Goal: Task Accomplishment & Management: Use online tool/utility

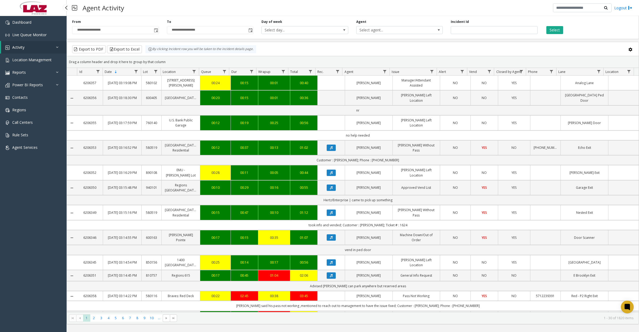
click at [21, 47] on span "Activity" at bounding box center [18, 47] width 12 height 5
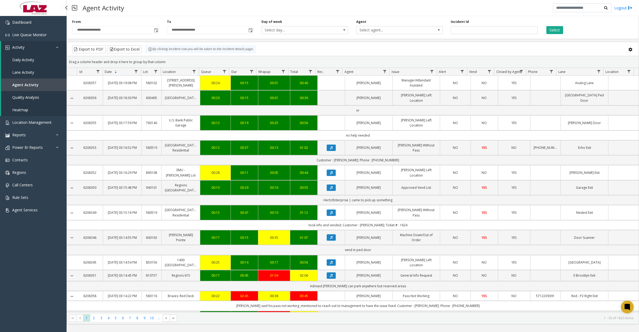
click at [22, 57] on span "Daily Activity" at bounding box center [23, 59] width 22 height 5
click at [386, 72] on span "Data table" at bounding box center [384, 71] width 4 height 4
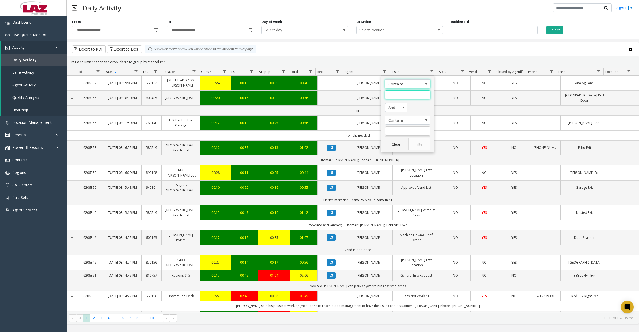
click at [390, 93] on input "Agent Filter" at bounding box center [407, 94] width 45 height 9
type input "****"
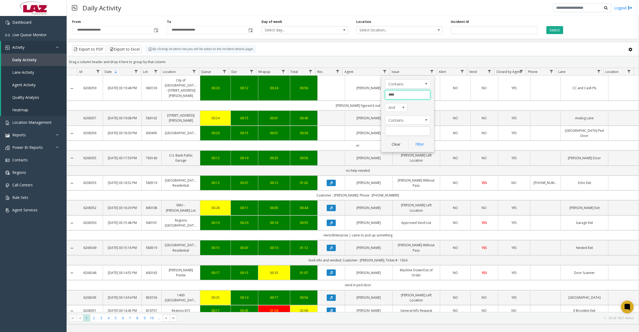
click button "Filter" at bounding box center [419, 144] width 22 height 12
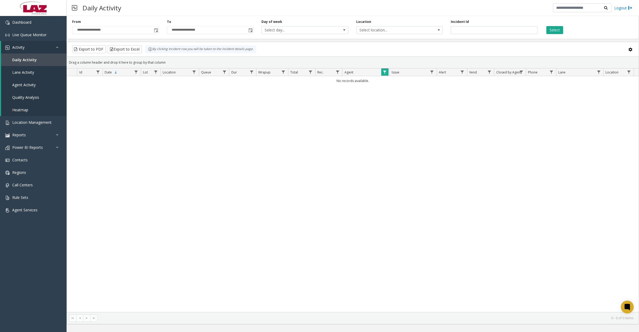
click at [386, 72] on span "Data table" at bounding box center [384, 72] width 4 height 4
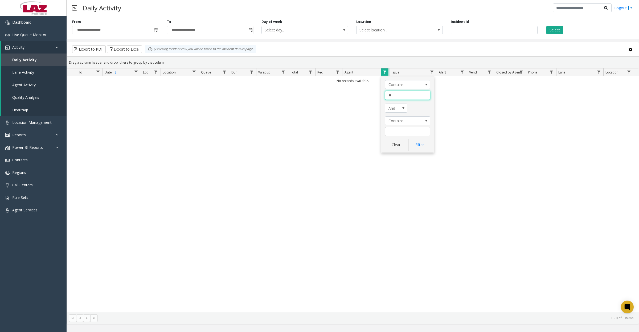
type input "*"
type input "******"
click button "Filter" at bounding box center [419, 145] width 22 height 12
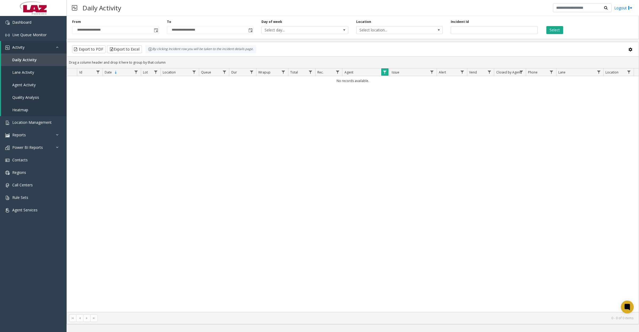
click at [383, 73] on span "Data table" at bounding box center [384, 72] width 4 height 4
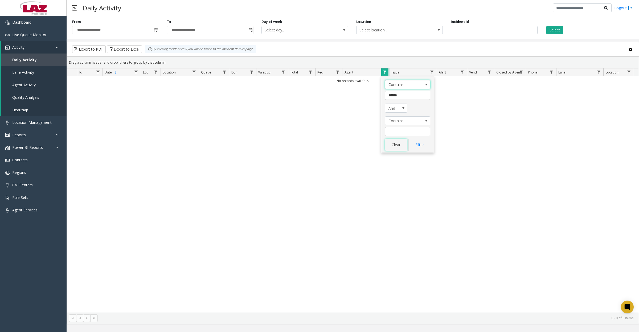
click at [400, 148] on button "Clear" at bounding box center [396, 145] width 22 height 12
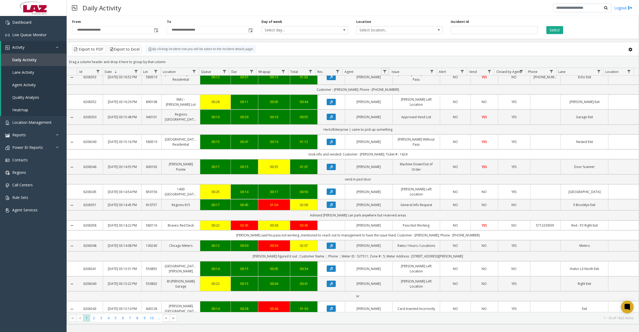
scroll to position [33, 0]
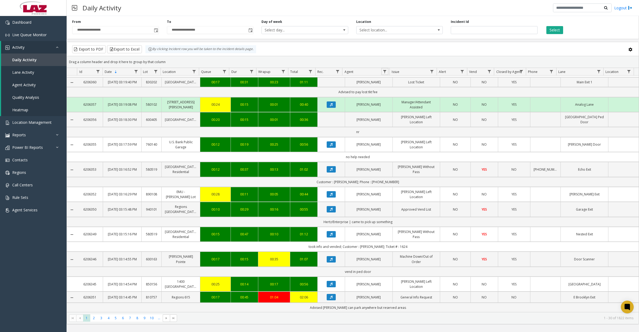
click at [385, 72] on span "Data table" at bounding box center [384, 71] width 4 height 4
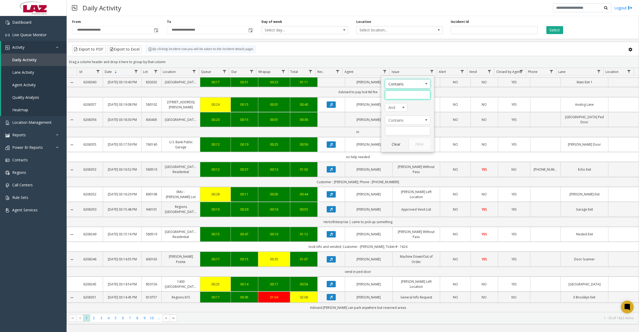
click at [395, 95] on input "Agent Filter" at bounding box center [407, 94] width 45 height 9
type input "****"
click at [420, 144] on button "Filter" at bounding box center [419, 144] width 22 height 12
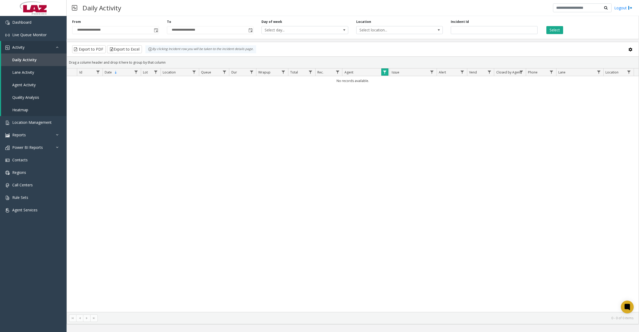
click at [388, 74] on link "Data table" at bounding box center [384, 71] width 7 height 7
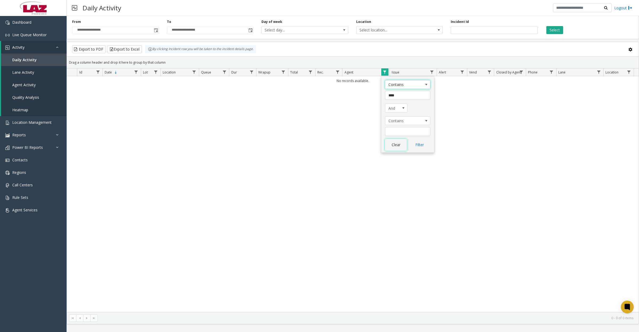
click at [398, 149] on button "Clear" at bounding box center [396, 145] width 22 height 12
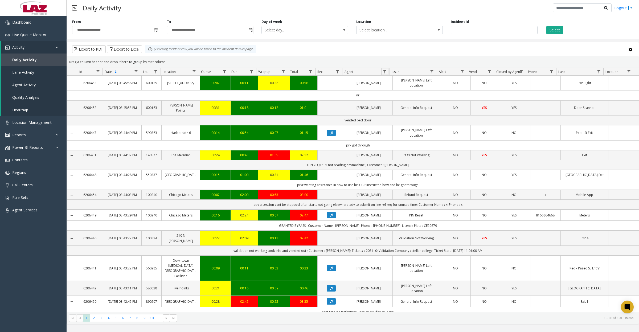
click at [156, 30] on span "Toggle popup" at bounding box center [156, 30] width 4 height 4
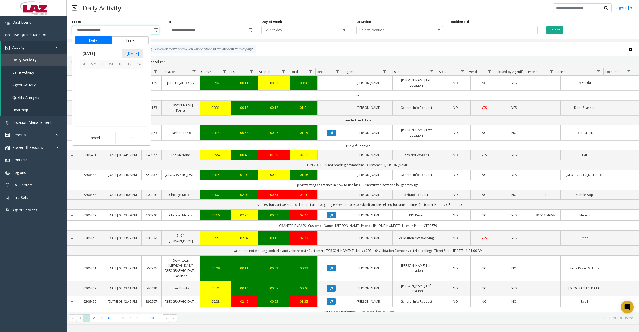
scroll to position [95521, 0]
click at [134, 41] on button "Time" at bounding box center [129, 40] width 37 height 8
click at [86, 108] on span "7" at bounding box center [87, 108] width 2 height 5
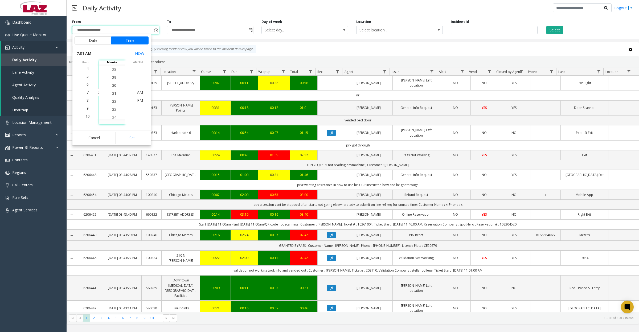
scroll to position [247, 0]
click at [112, 84] on span "30" at bounding box center [114, 84] width 4 height 5
click at [139, 91] on span "AM" at bounding box center [140, 92] width 6 height 5
click at [127, 138] on button "Set" at bounding box center [132, 138] width 34 height 12
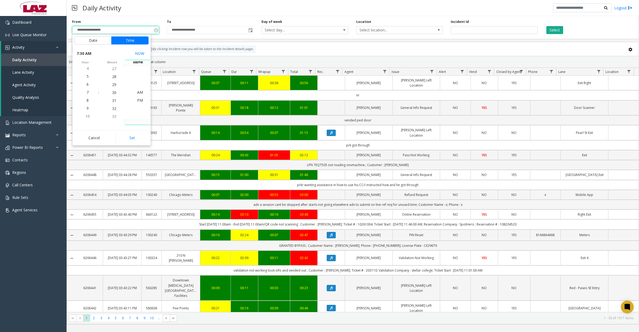
type input "**********"
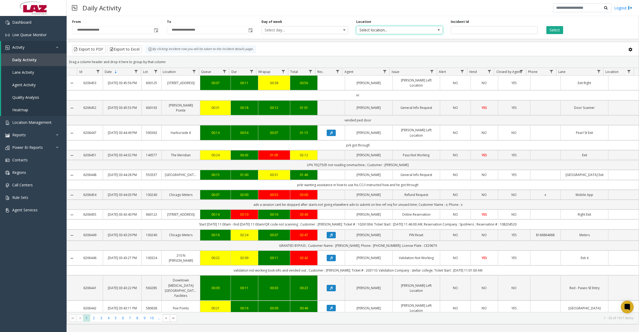
click at [381, 31] on span "Select location..." at bounding box center [390, 29] width 69 height 7
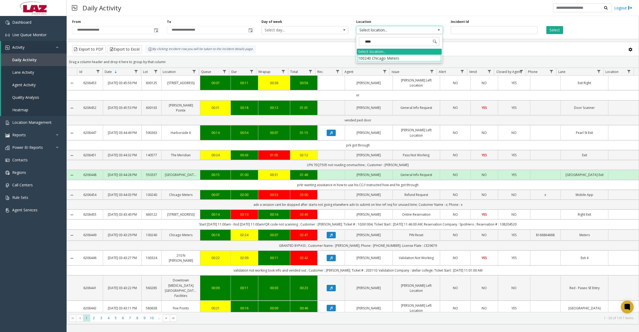
type input "*****"
click at [365, 60] on li "100240 Chicago Meters" at bounding box center [399, 58] width 85 height 7
click at [559, 31] on button "Select" at bounding box center [554, 30] width 17 height 8
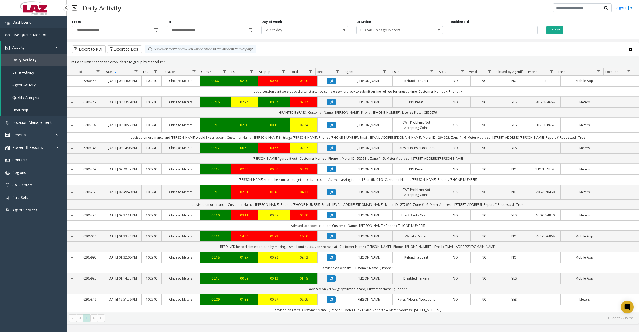
click at [28, 33] on span "Live Queue Monitor" at bounding box center [29, 34] width 34 height 5
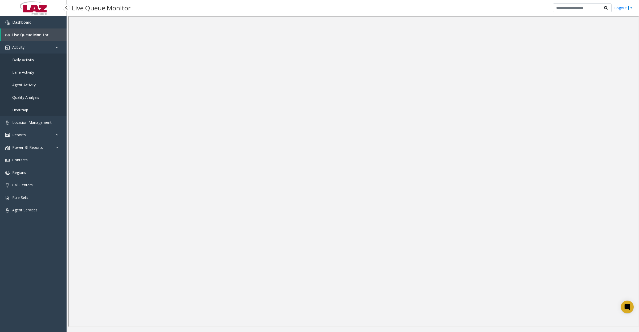
click at [24, 61] on span "Daily Activity" at bounding box center [23, 59] width 22 height 5
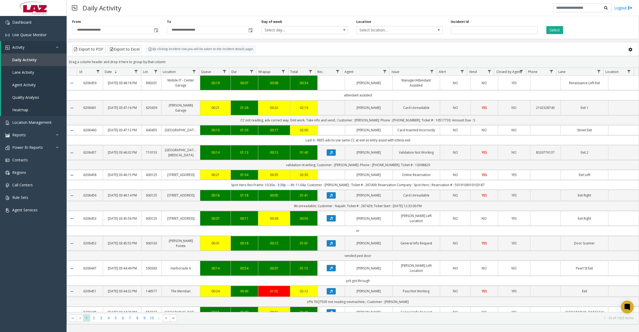
click at [154, 30] on span "Toggle popup" at bounding box center [156, 30] width 4 height 4
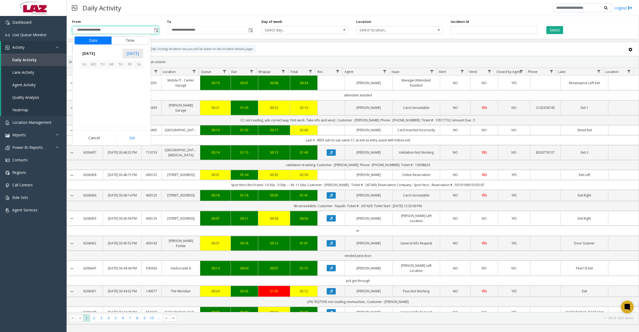
scroll to position [95521, 0]
click at [141, 41] on button "Time" at bounding box center [129, 40] width 37 height 8
click at [86, 77] on span "7" at bounding box center [87, 76] width 2 height 5
click at [112, 108] on span "30" at bounding box center [114, 108] width 4 height 5
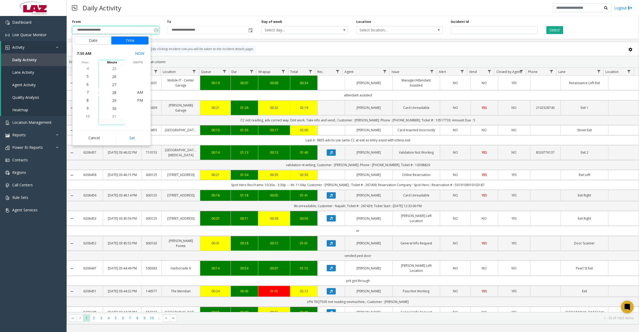
scroll to position [239, 0]
click at [140, 92] on span "AM" at bounding box center [140, 92] width 6 height 5
click at [133, 138] on button "Set" at bounding box center [132, 138] width 34 height 12
type input "**********"
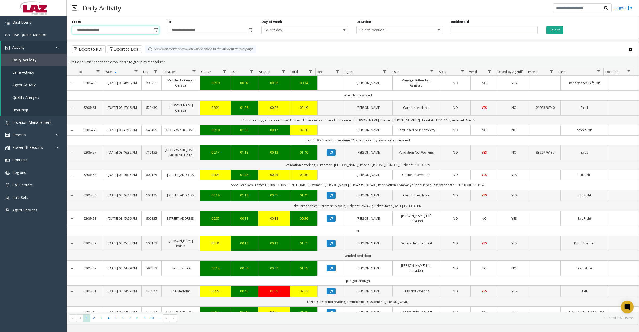
click at [374, 29] on span "Select location..." at bounding box center [390, 29] width 69 height 7
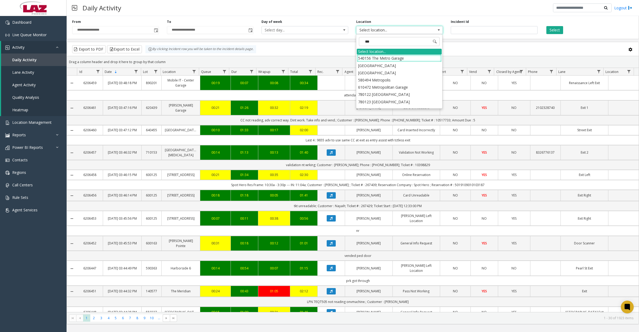
type input "****"
click at [359, 59] on li "100240 Chicago Meters" at bounding box center [399, 58] width 85 height 7
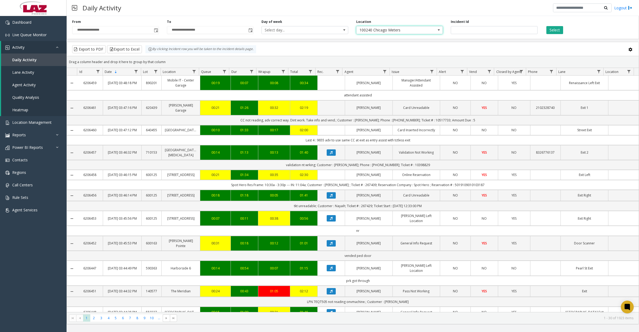
click at [554, 31] on button "Select" at bounding box center [554, 30] width 17 height 8
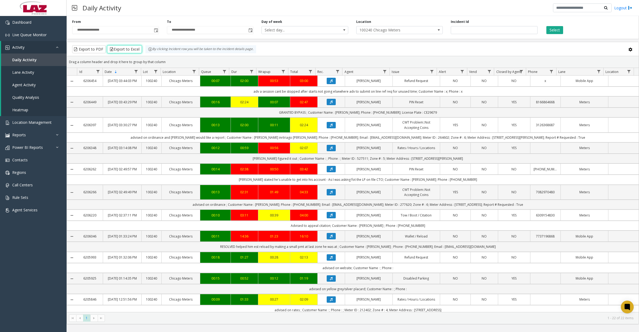
click at [132, 51] on button "Export to Excel" at bounding box center [124, 49] width 35 height 8
